Goal: Task Accomplishment & Management: Use online tool/utility

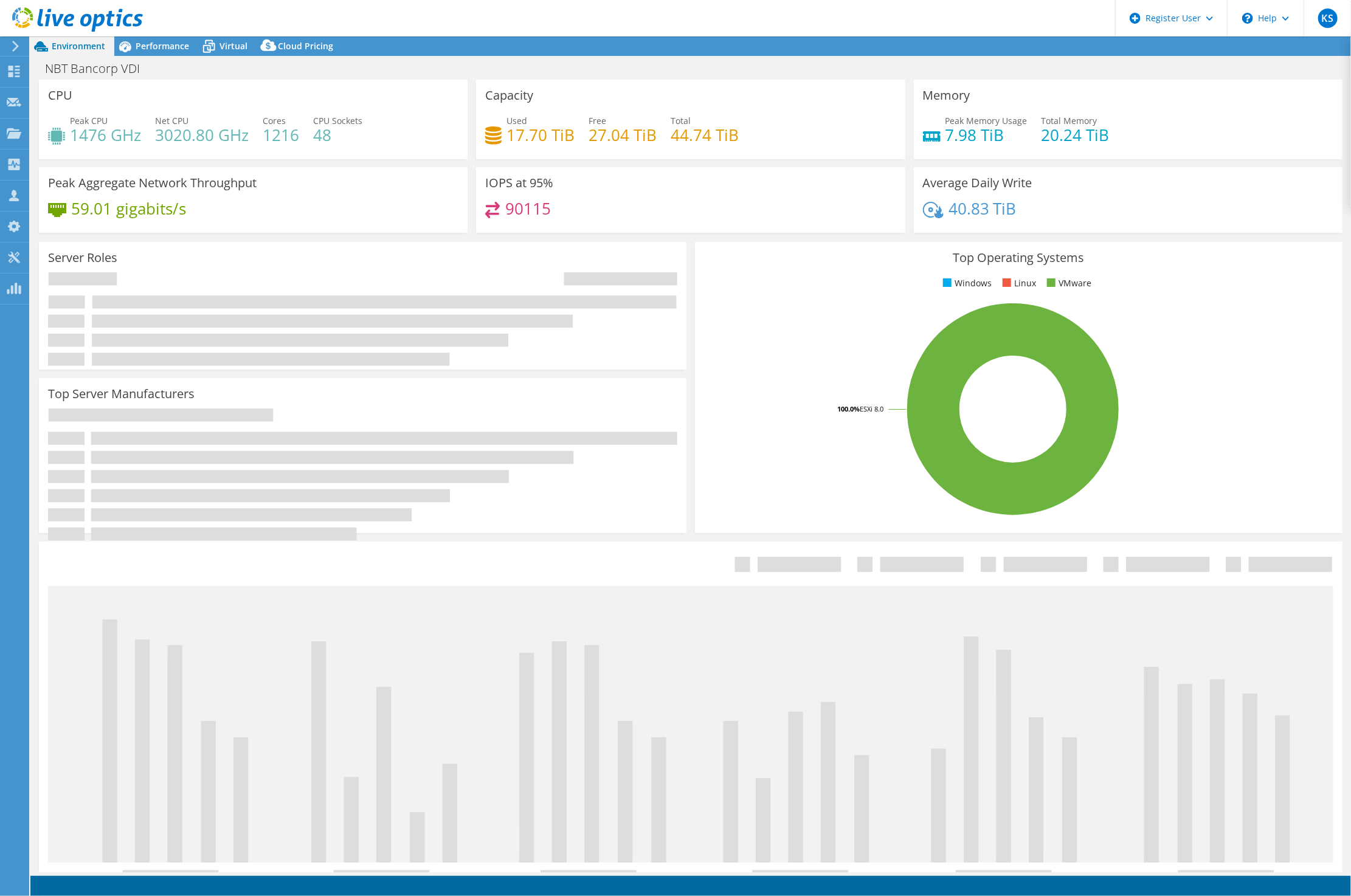
select select "USD"
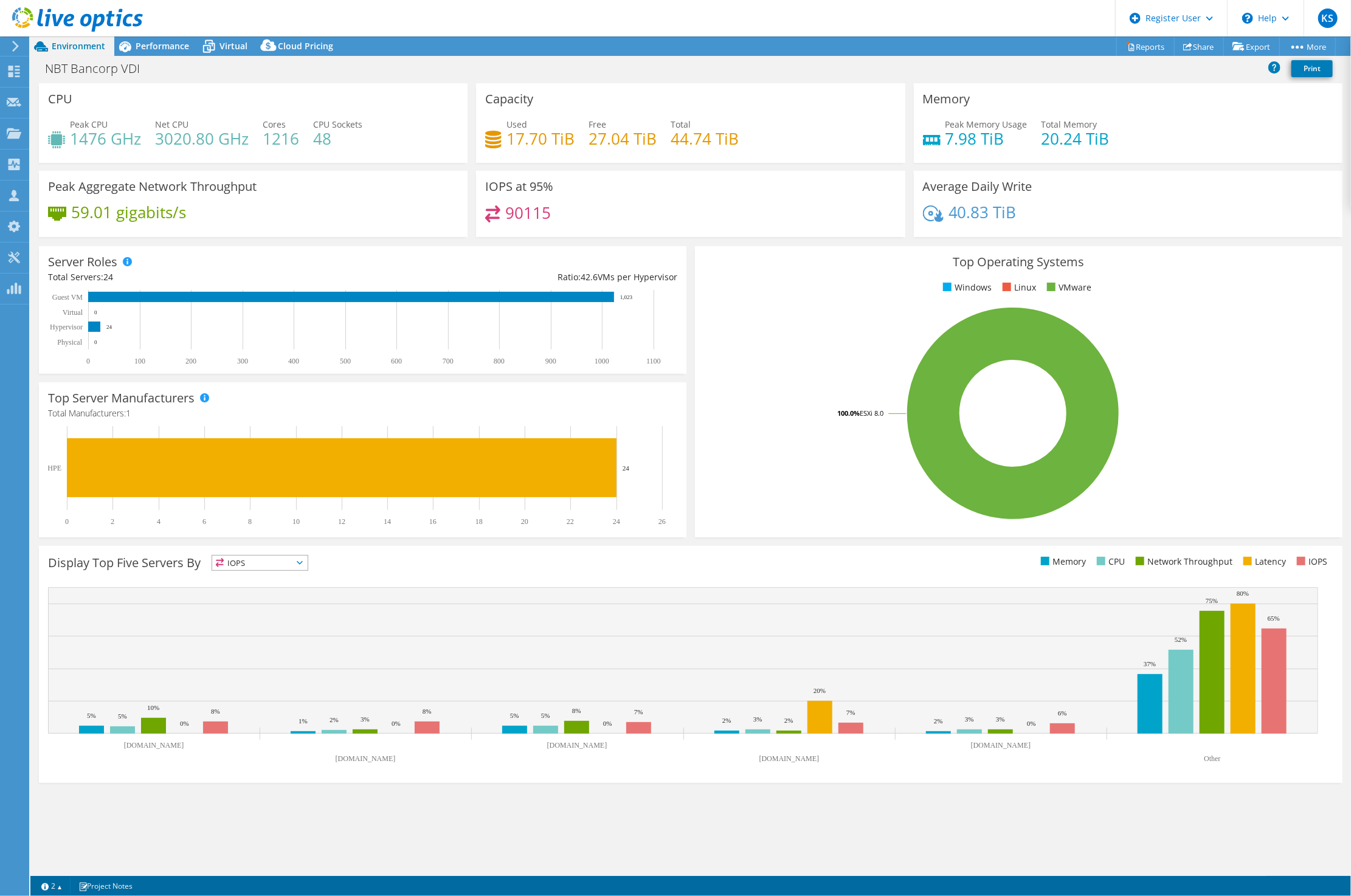
click at [10, 43] on div at bounding box center [13, 46] width 13 height 11
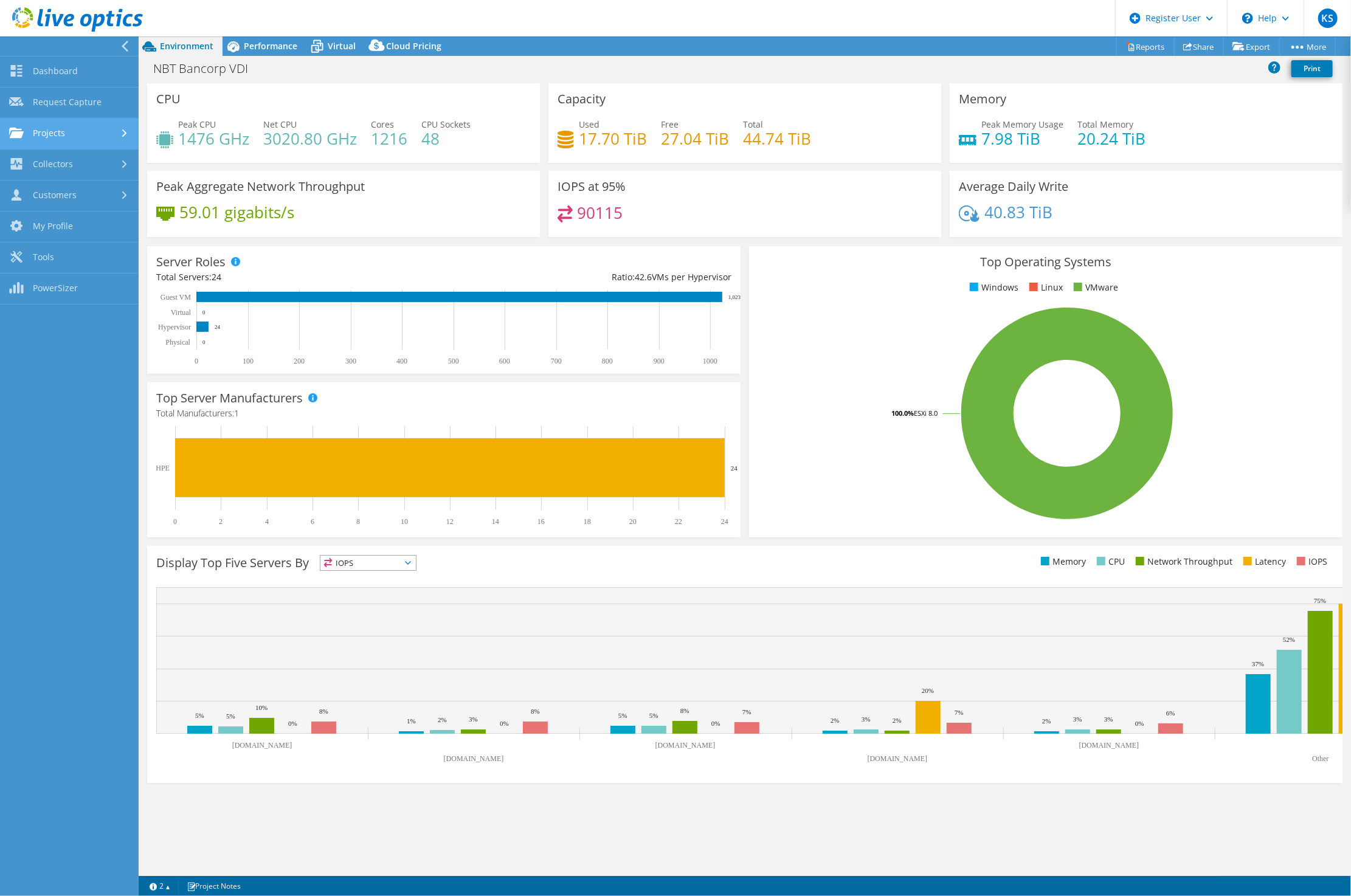
click at [67, 130] on link "Projects" at bounding box center [69, 134] width 139 height 31
click at [36, 62] on link "Dashboard" at bounding box center [69, 72] width 139 height 31
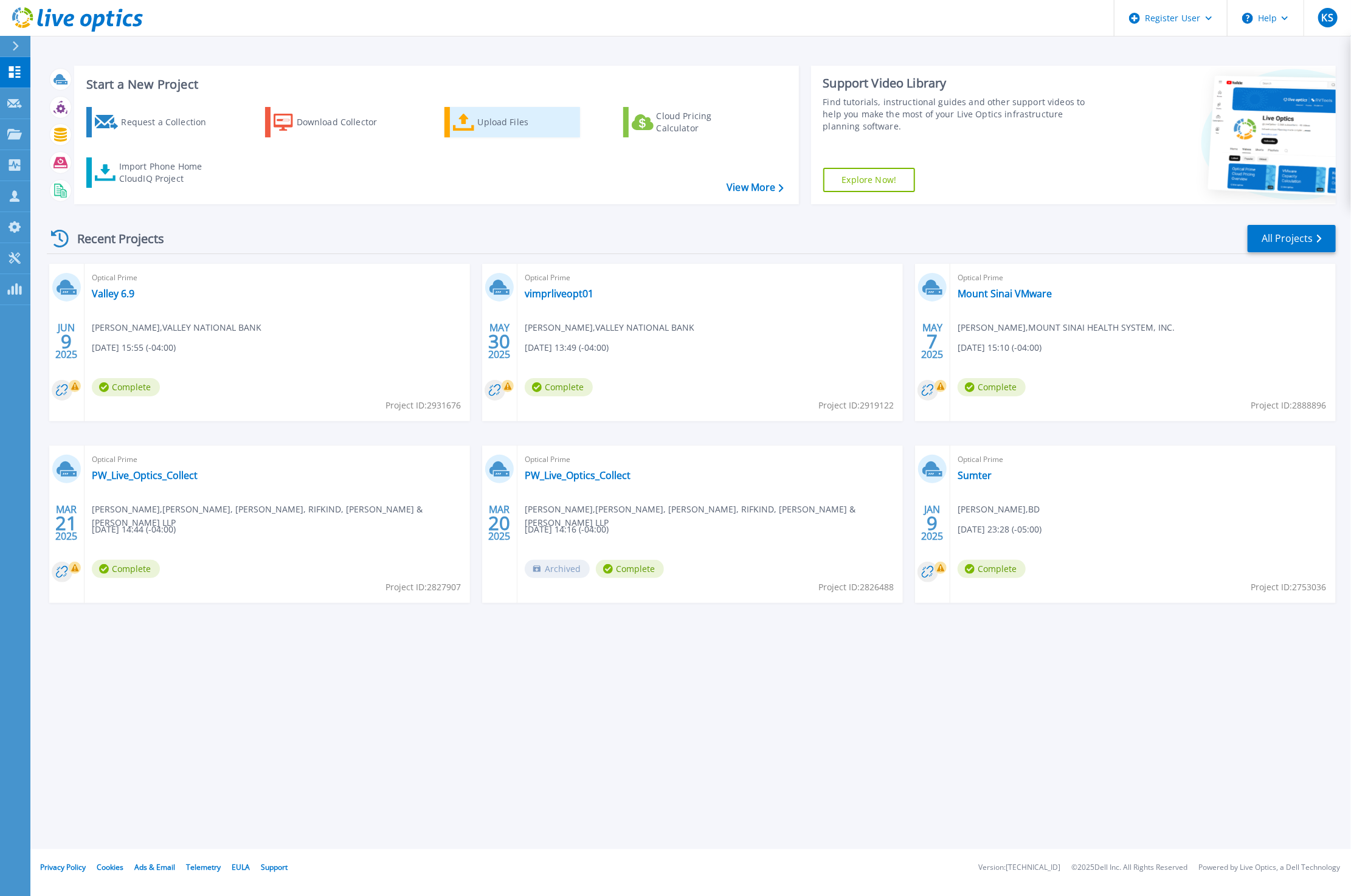
click at [494, 120] on div "Upload Files" at bounding box center [526, 122] width 97 height 24
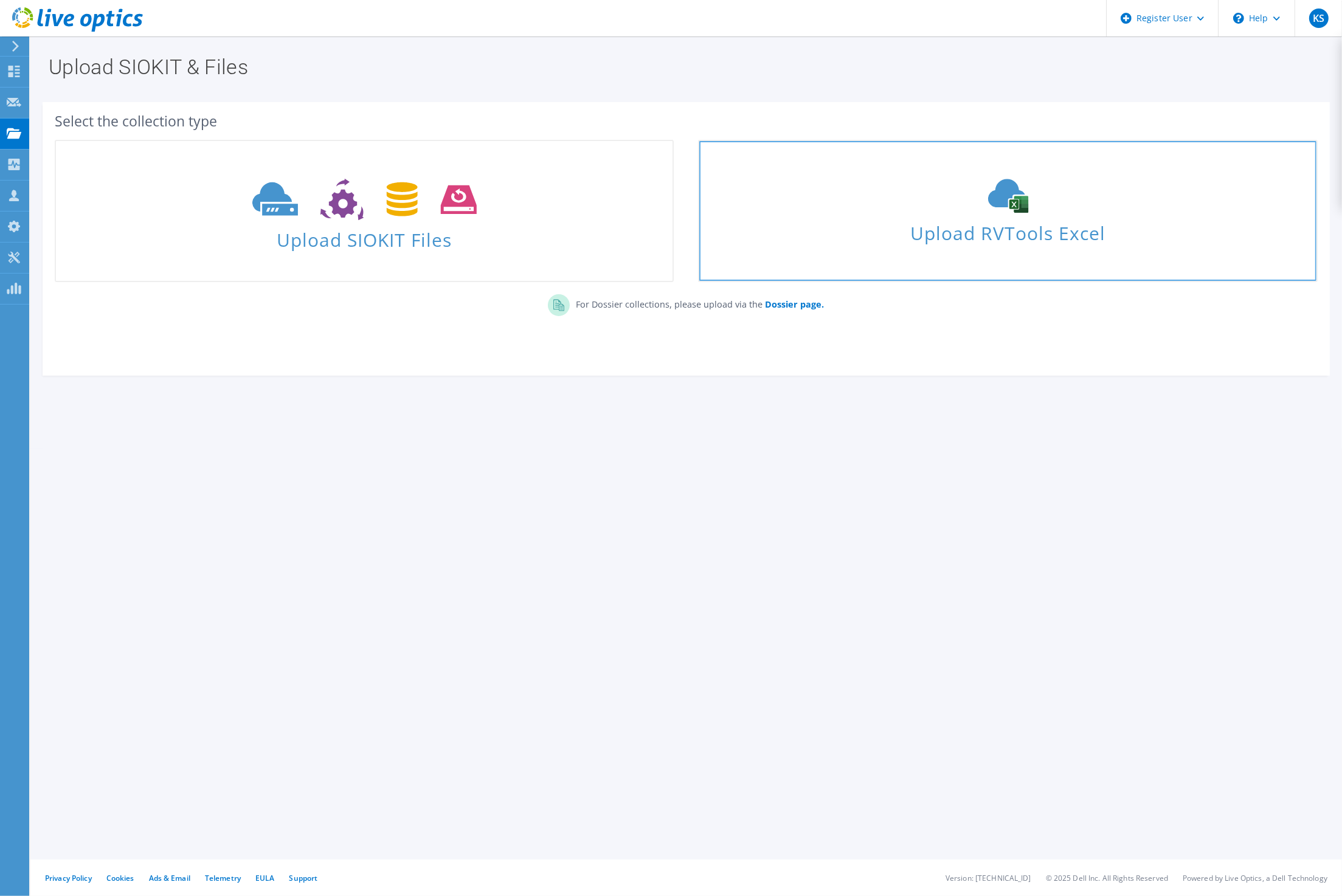
click at [1070, 233] on span "Upload RVTools Excel" at bounding box center [1007, 230] width 617 height 26
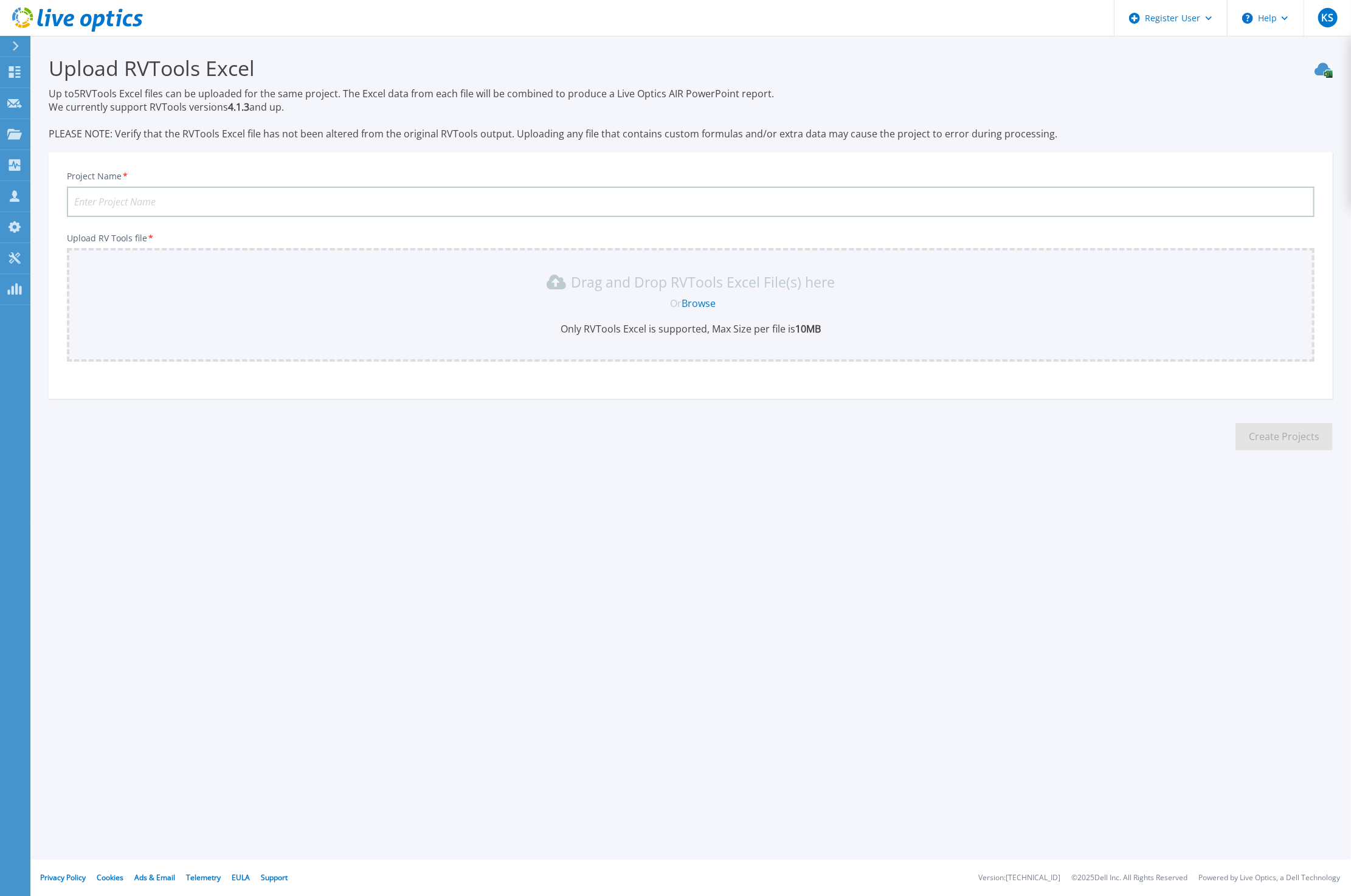
click at [262, 205] on input "Project Name *" at bounding box center [690, 202] width 1248 height 31
click at [217, 195] on input "Project Name *" at bounding box center [690, 202] width 1248 height 31
type input "test"
